Goal: Task Accomplishment & Management: Use online tool/utility

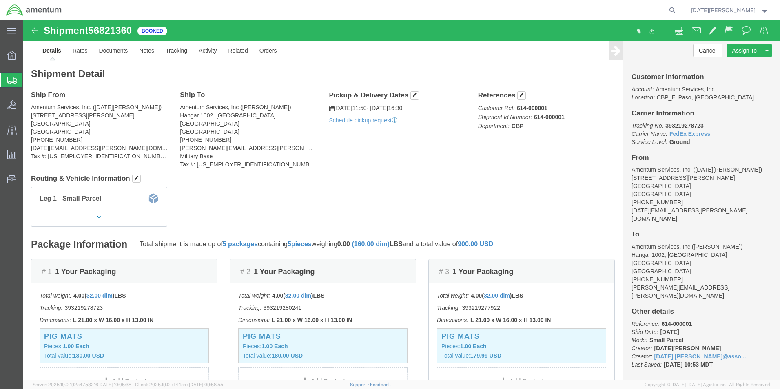
click at [0, 0] on span "Create from Template" at bounding box center [0, 0] width 0 height 0
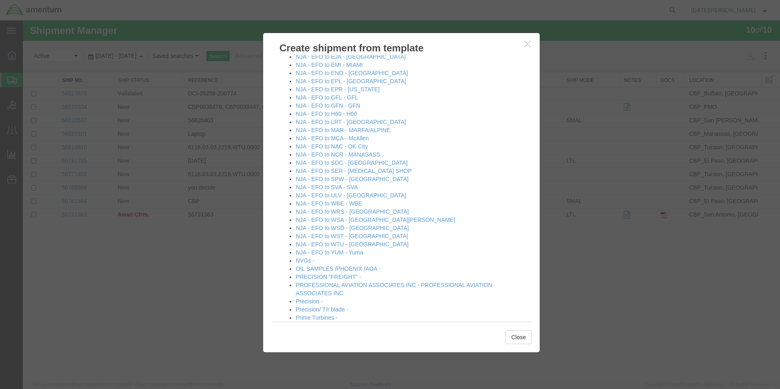
scroll to position [489, 0]
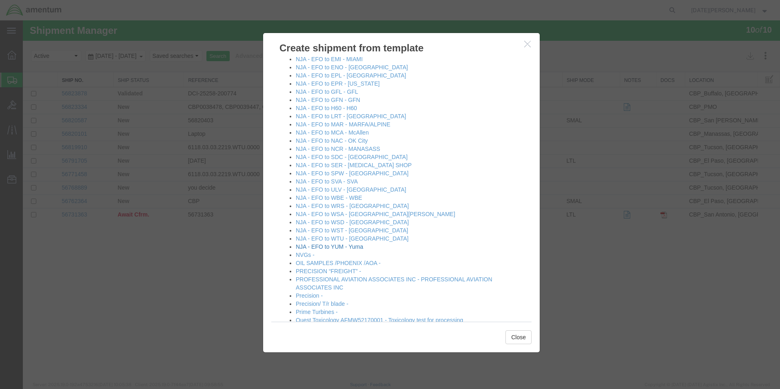
click at [360, 245] on link "NJA - EFO to YUM - Yuma" at bounding box center [329, 246] width 67 height 7
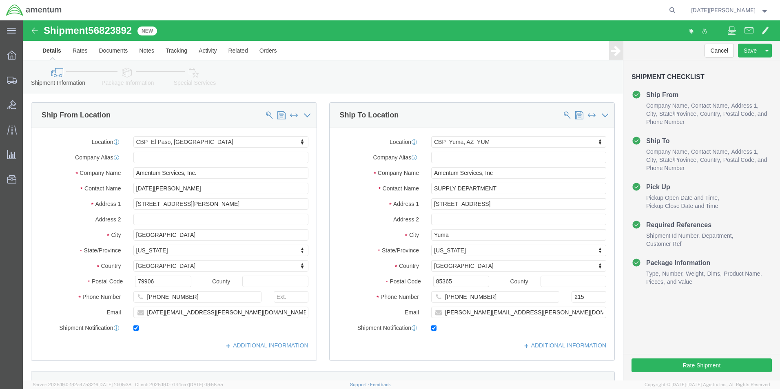
select select "49939"
select select "49951"
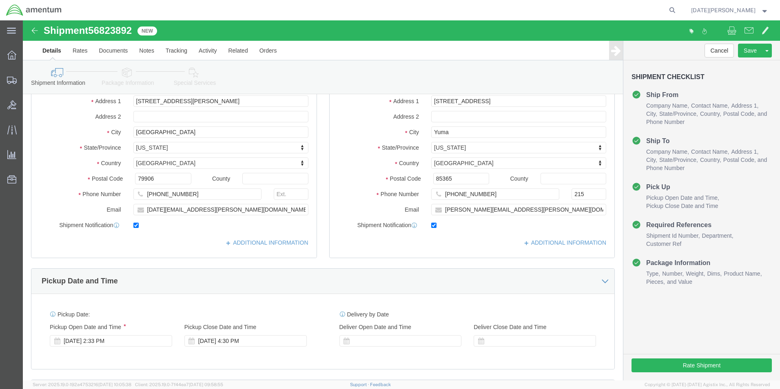
scroll to position [326, 0]
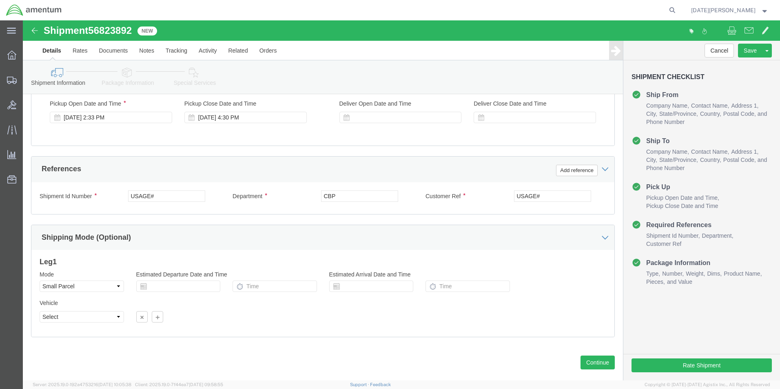
drag, startPoint x: 162, startPoint y: 169, endPoint x: 141, endPoint y: 173, distance: 21.2
click div "Shipment Id Number USAGE# Department CBP Customer Ref USAGE# Select Account Typ…"
drag, startPoint x: 141, startPoint y: 173, endPoint x: 20, endPoint y: 177, distance: 121.2
click div "Shipment Id Number USAGE#"
type input "F"
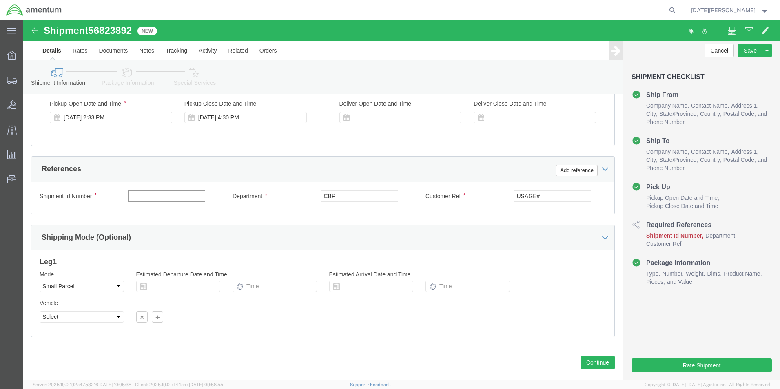
type input "f"
type input "FUEL FORMS"
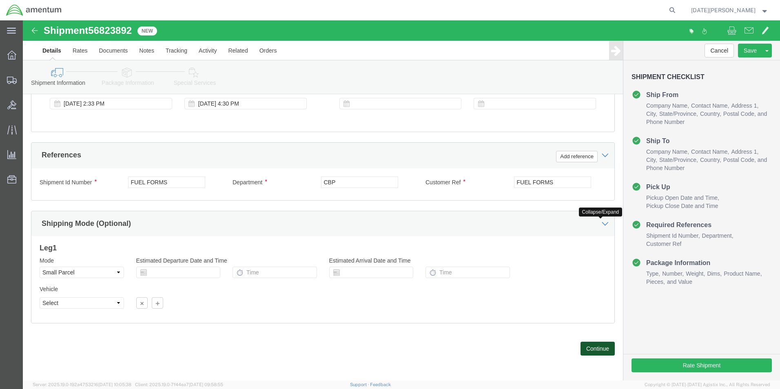
click button "Continue"
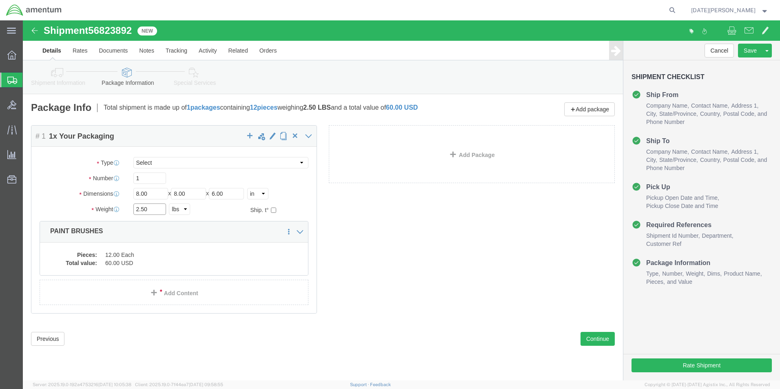
drag, startPoint x: 137, startPoint y: 191, endPoint x: 77, endPoint y: 191, distance: 60.4
click div "Weight 2.50 Select kgs lbs Ship. t°"
type input "4.60"
click dd "12.00 Each"
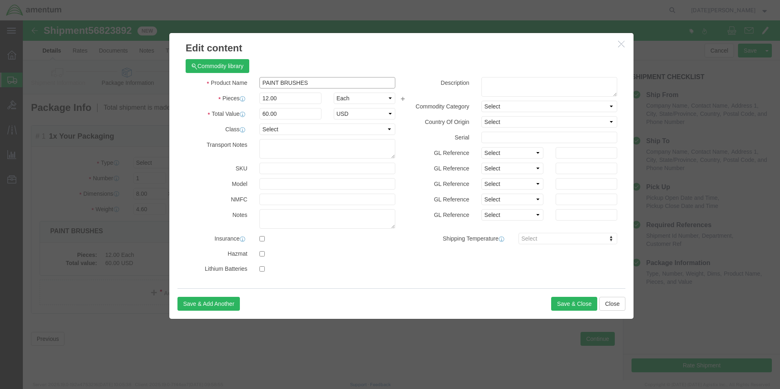
drag, startPoint x: 301, startPoint y: 58, endPoint x: 161, endPoint y: 62, distance: 140.3
click div "Product Name PAINT BRUSHES"
type input "FUEL FORMS"
type input "10"
type input "50"
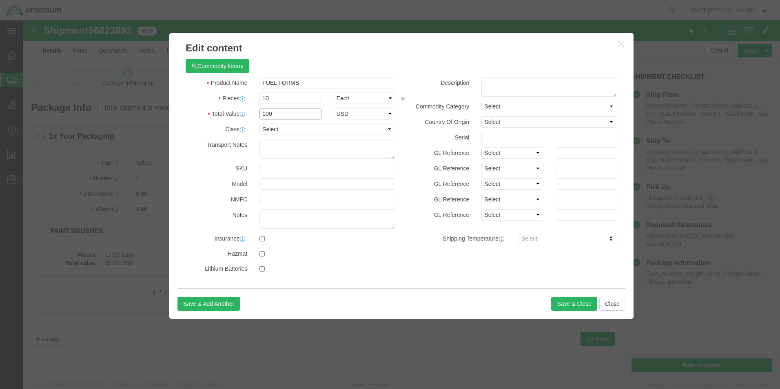
type input "100"
select select "USD"
click button "Save & Close"
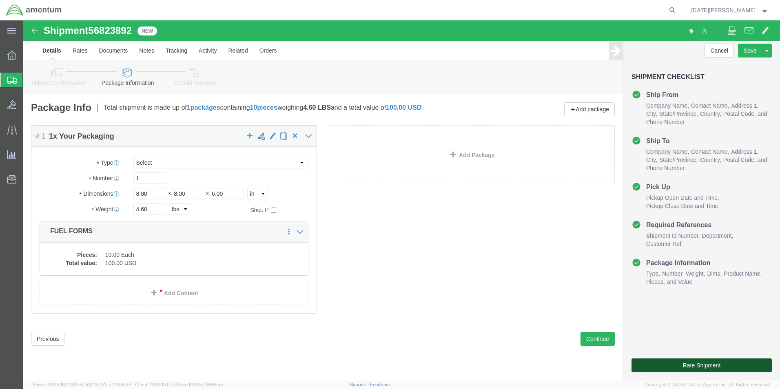
click button "Rate Shipment"
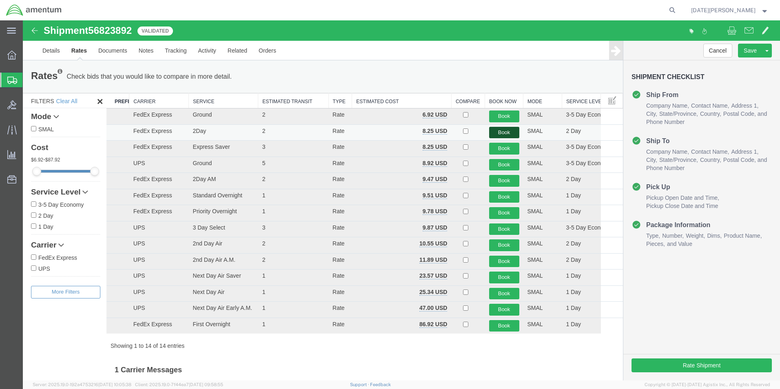
click at [502, 132] on button "Book" at bounding box center [504, 133] width 30 height 12
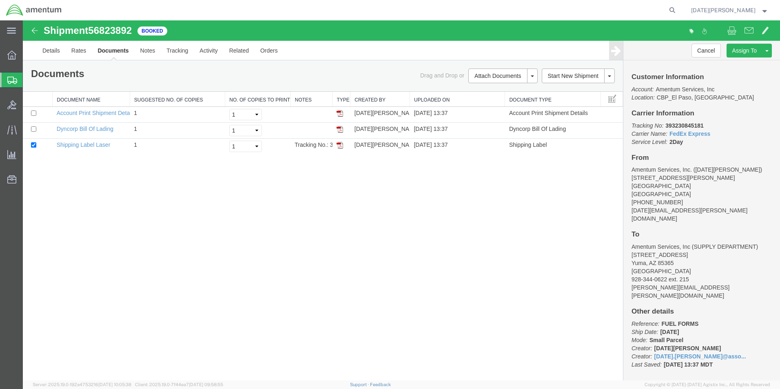
drag, startPoint x: 497, startPoint y: 207, endPoint x: 458, endPoint y: 183, distance: 45.3
click at [497, 207] on div "Shipment 56823892 3 of 3 Booked Details Rates Documents Notes Tracking Activity…" at bounding box center [401, 200] width 757 height 360
click at [338, 147] on img at bounding box center [339, 145] width 7 height 7
